Goal: Find contact information: Obtain details needed to contact an individual or organization

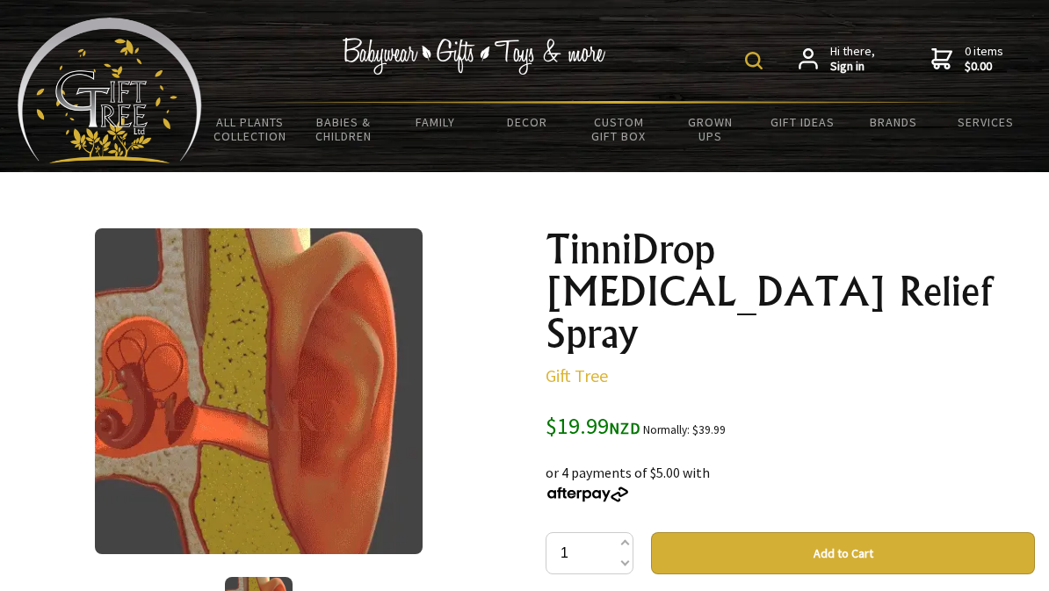
click at [996, 121] on link "Services" at bounding box center [985, 122] width 91 height 37
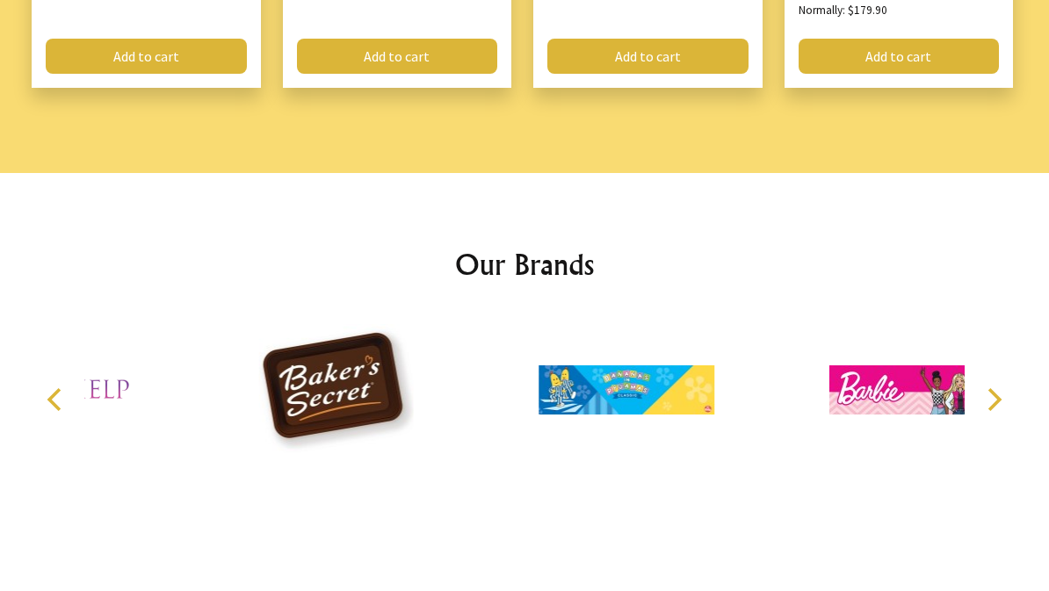
scroll to position [2544, 0]
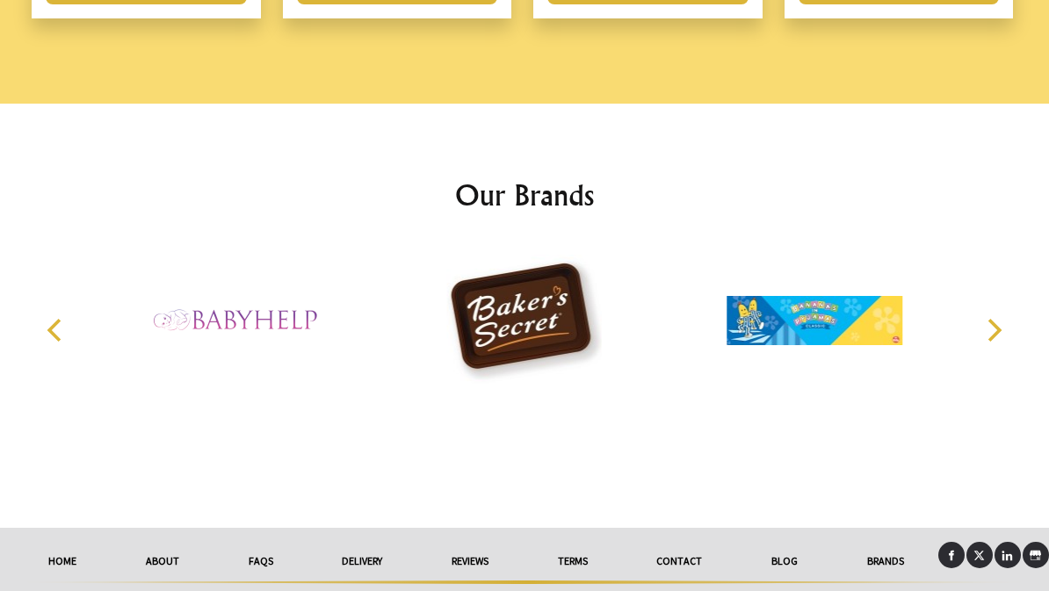
click at [700, 542] on link "Contact" at bounding box center [679, 561] width 115 height 39
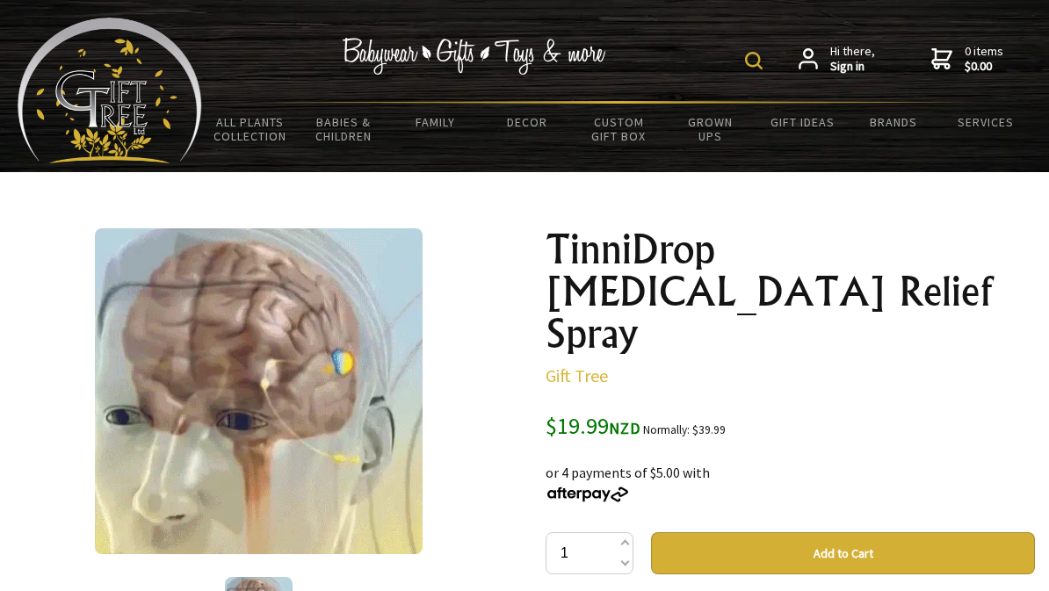
scroll to position [-36, 0]
